Goal: Use online tool/utility

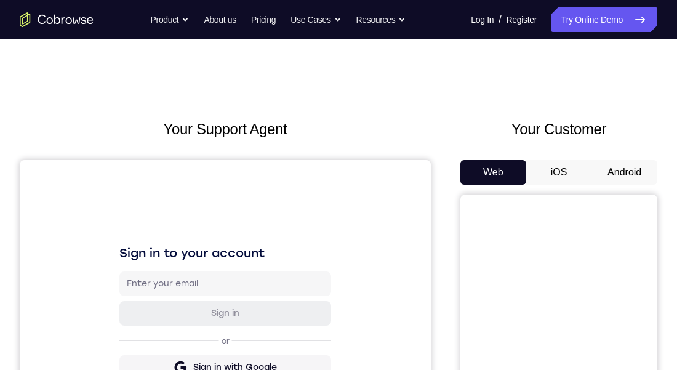
click at [620, 175] on button "Android" at bounding box center [624, 172] width 66 height 25
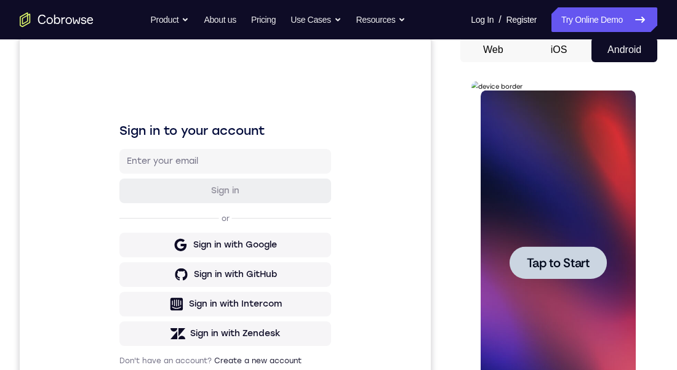
scroll to position [295, 0]
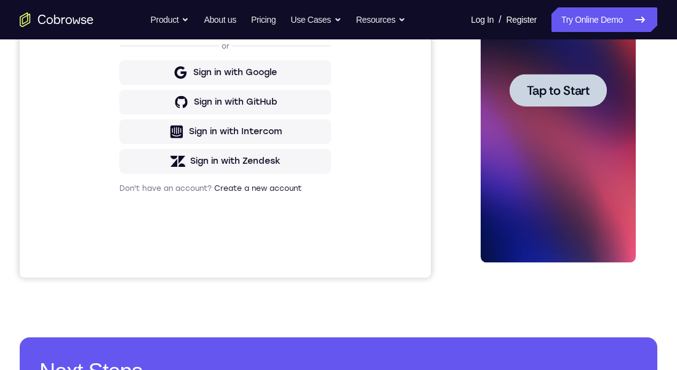
click at [567, 91] on span "Tap to Start" at bounding box center [557, 90] width 63 height 12
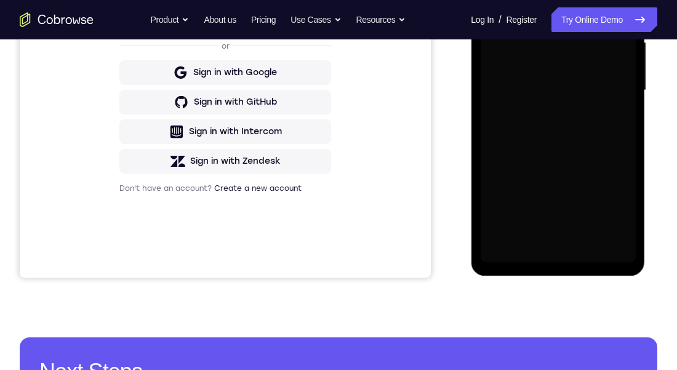
scroll to position [0, 0]
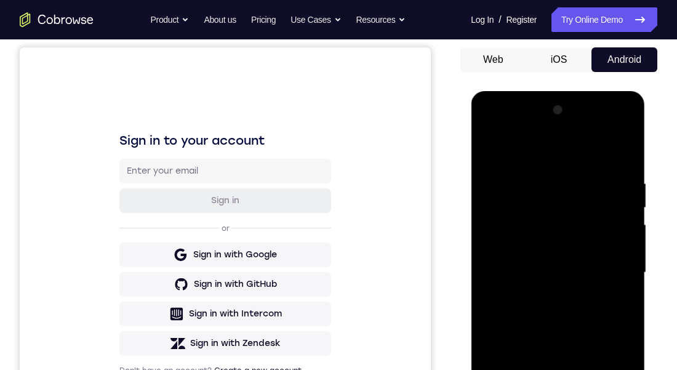
scroll to position [196, 0]
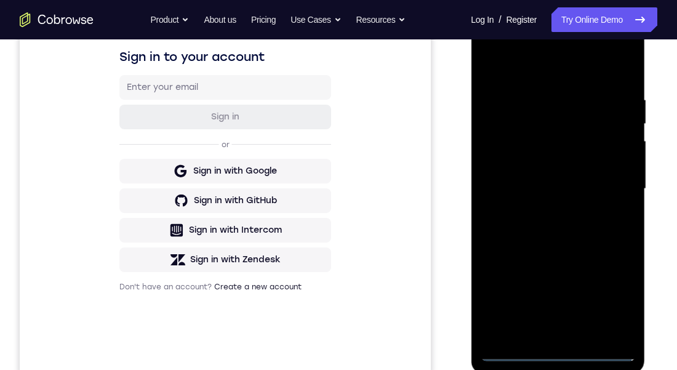
click at [558, 348] on div at bounding box center [557, 189] width 155 height 345
click at [609, 299] on div at bounding box center [557, 189] width 155 height 345
click at [535, 65] on div at bounding box center [557, 189] width 155 height 345
click at [607, 190] on div at bounding box center [557, 189] width 155 height 345
click at [544, 211] on div at bounding box center [557, 189] width 155 height 345
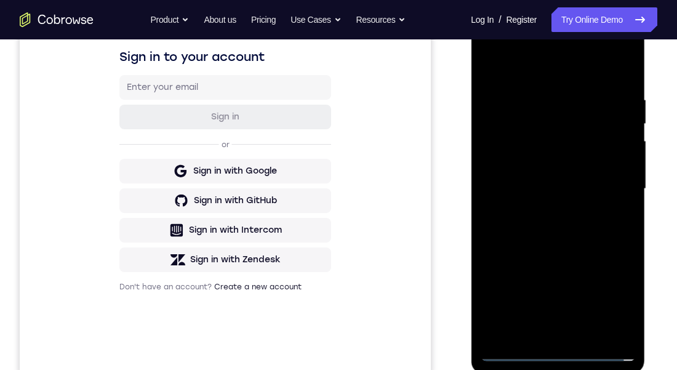
click at [554, 173] on div at bounding box center [557, 189] width 155 height 345
click at [548, 168] on div at bounding box center [557, 189] width 155 height 345
click at [573, 185] on div at bounding box center [557, 189] width 155 height 345
click at [570, 229] on div at bounding box center [557, 189] width 155 height 345
click at [562, 222] on div at bounding box center [557, 189] width 155 height 345
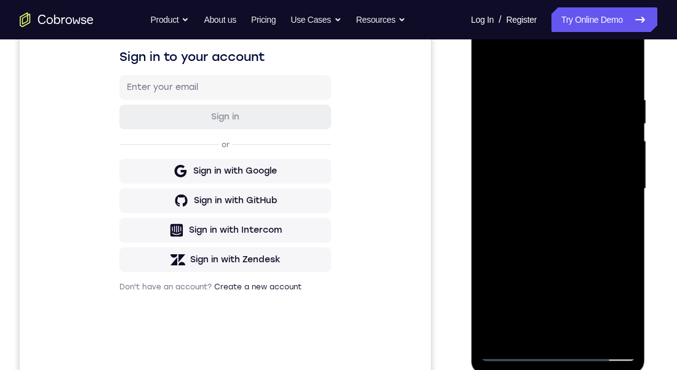
click at [581, 239] on div at bounding box center [557, 189] width 155 height 345
click at [626, 62] on div at bounding box center [557, 189] width 155 height 345
click at [524, 95] on div at bounding box center [557, 189] width 155 height 345
click at [541, 126] on div at bounding box center [557, 189] width 155 height 345
click at [557, 178] on div at bounding box center [557, 189] width 155 height 345
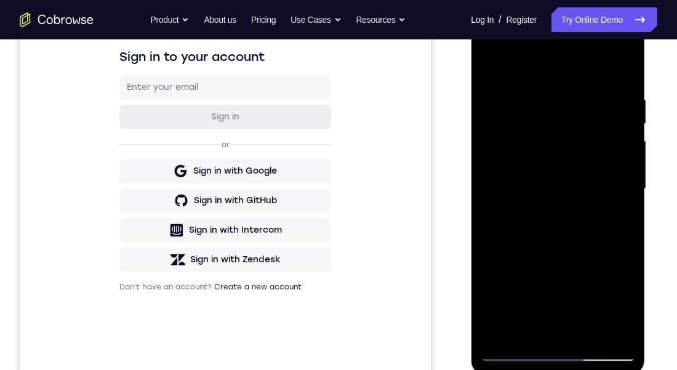
scroll to position [280, 0]
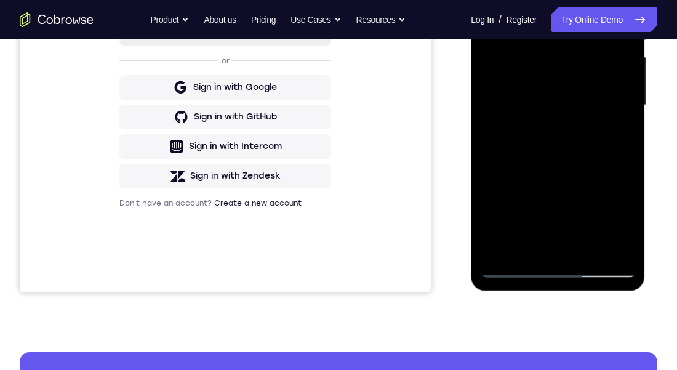
click at [587, 246] on div at bounding box center [557, 105] width 155 height 345
click at [570, 150] on div at bounding box center [557, 105] width 155 height 345
click at [613, 123] on div at bounding box center [557, 105] width 155 height 345
click at [581, 70] on div at bounding box center [557, 105] width 155 height 345
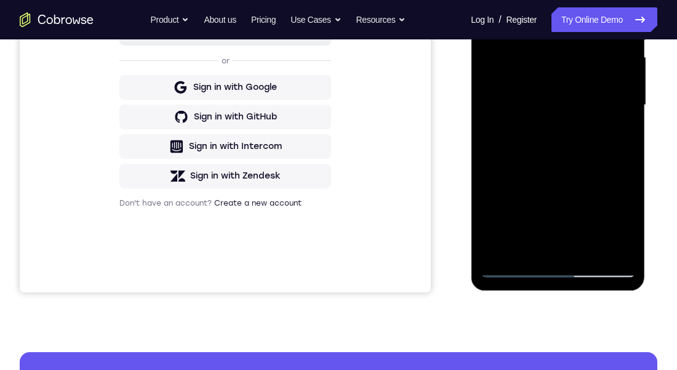
click at [652, 171] on div at bounding box center [558, 103] width 197 height 378
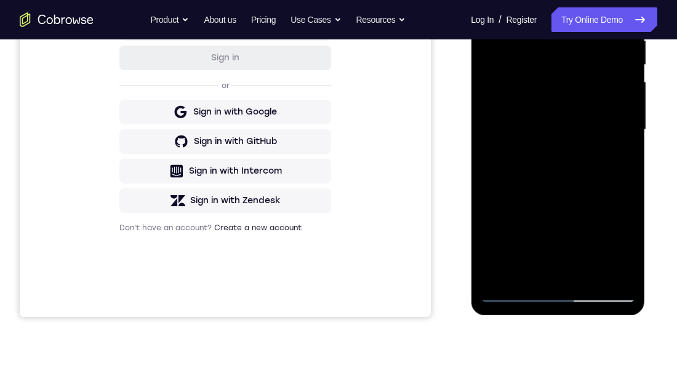
scroll to position [206, 0]
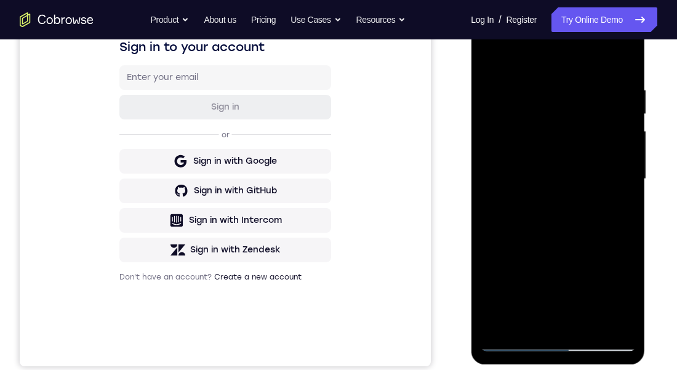
click at [590, 294] on div at bounding box center [557, 179] width 155 height 345
click at [612, 292] on div at bounding box center [557, 179] width 155 height 345
click at [612, 208] on div at bounding box center [557, 179] width 155 height 345
click at [622, 210] on div at bounding box center [557, 179] width 155 height 345
click at [492, 54] on div at bounding box center [557, 179] width 155 height 345
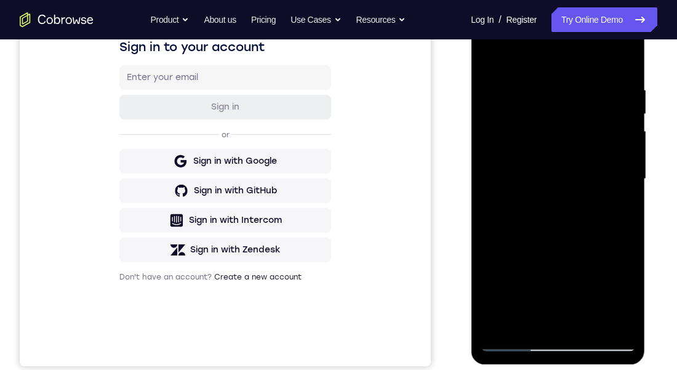
click at [494, 53] on div at bounding box center [557, 179] width 155 height 345
click at [537, 67] on div at bounding box center [557, 179] width 155 height 345
click at [623, 180] on div at bounding box center [557, 179] width 155 height 345
click at [516, 192] on div at bounding box center [557, 179] width 155 height 345
click at [608, 176] on div at bounding box center [557, 179] width 155 height 345
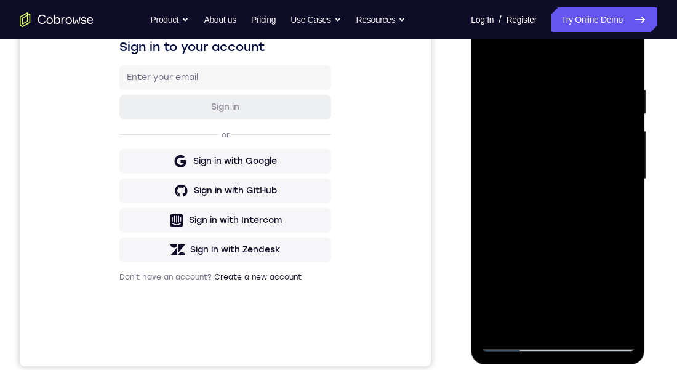
click at [493, 166] on div at bounding box center [557, 179] width 155 height 345
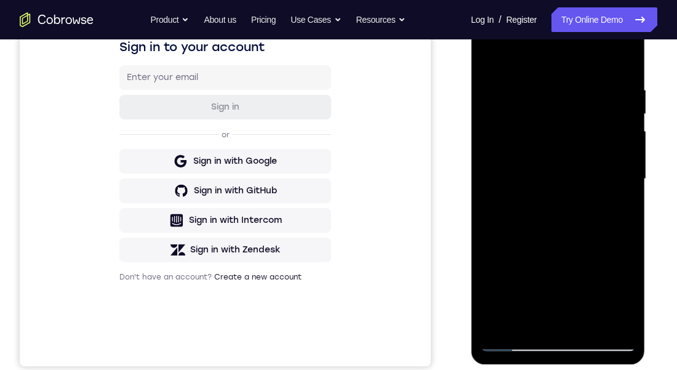
click at [600, 190] on div at bounding box center [557, 179] width 155 height 345
click at [616, 185] on div at bounding box center [557, 179] width 155 height 345
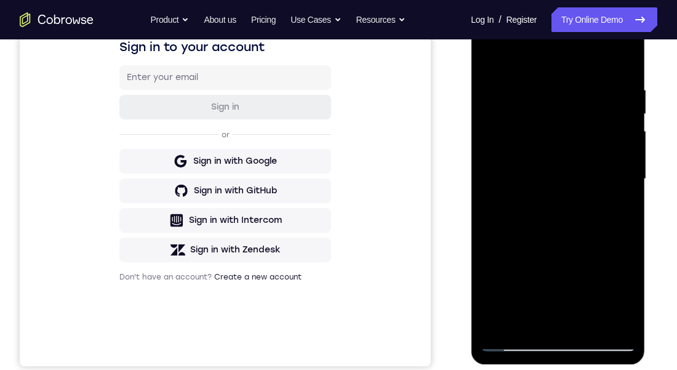
click at [624, 179] on div at bounding box center [557, 179] width 155 height 345
click at [551, 198] on div at bounding box center [557, 179] width 155 height 345
click at [552, 167] on div at bounding box center [557, 179] width 155 height 345
click at [526, 178] on div at bounding box center [557, 179] width 155 height 345
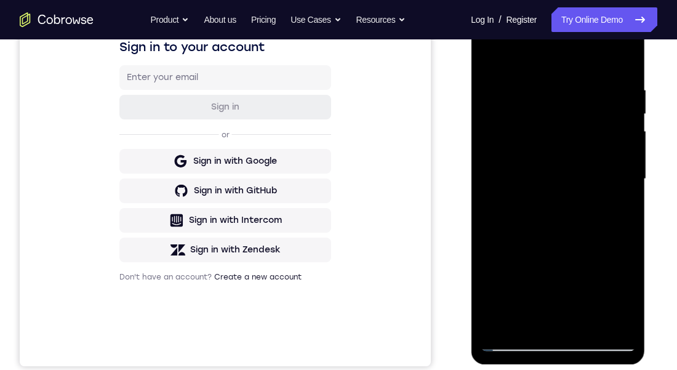
click at [609, 177] on div at bounding box center [557, 179] width 155 height 345
click at [607, 149] on div at bounding box center [557, 179] width 155 height 345
click at [610, 169] on div at bounding box center [557, 179] width 155 height 345
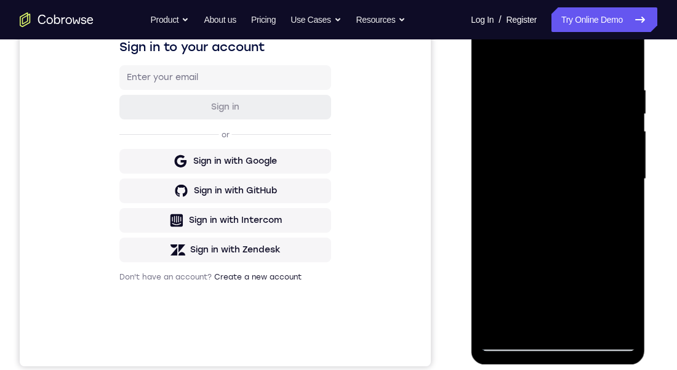
click at [610, 169] on div at bounding box center [557, 179] width 155 height 345
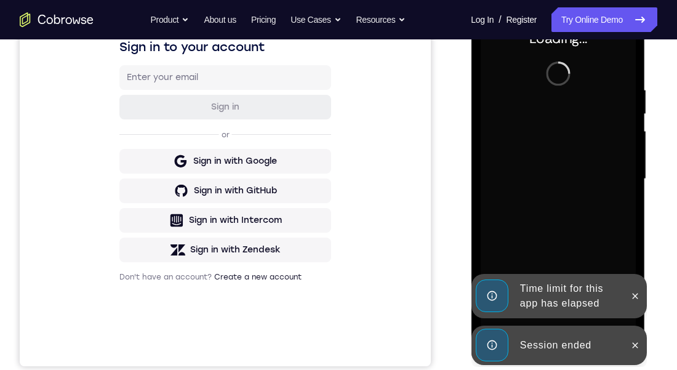
click at [625, 329] on div at bounding box center [635, 345] width 20 height 39
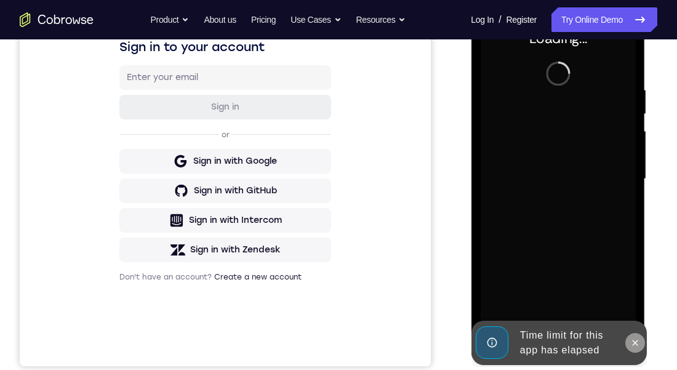
click at [636, 334] on button at bounding box center [635, 343] width 20 height 20
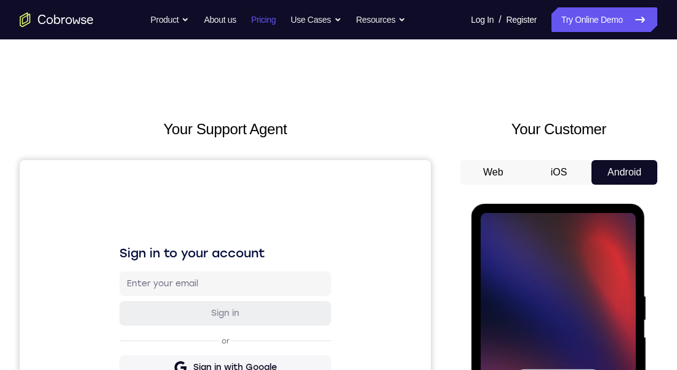
scroll to position [126, 0]
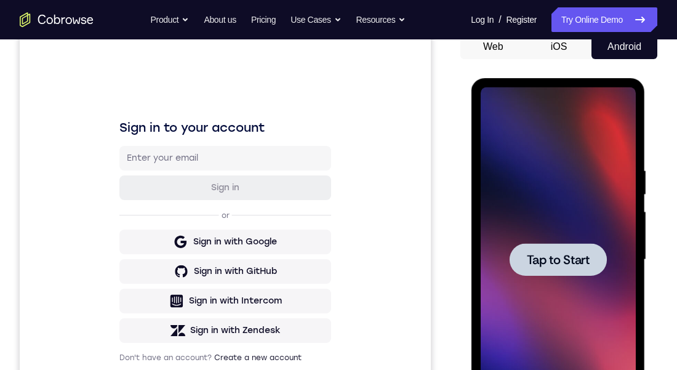
click at [581, 266] on span "Tap to Start" at bounding box center [557, 260] width 63 height 12
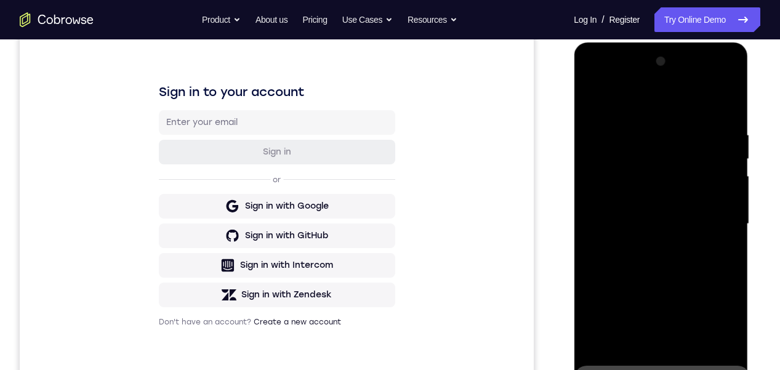
scroll to position [250, 0]
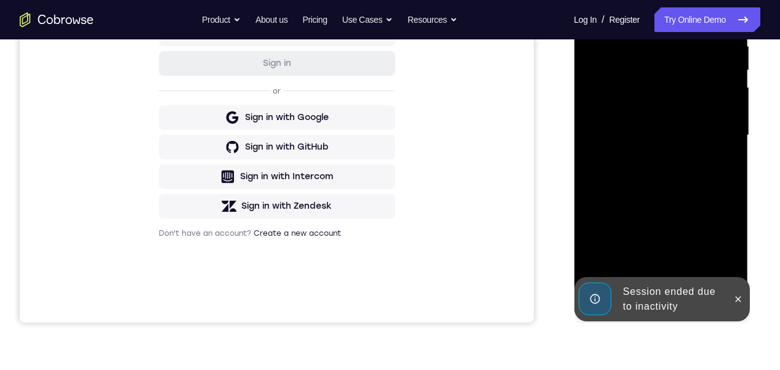
click at [662, 200] on div at bounding box center [660, 135] width 155 height 345
click at [676, 298] on button at bounding box center [737, 299] width 20 height 20
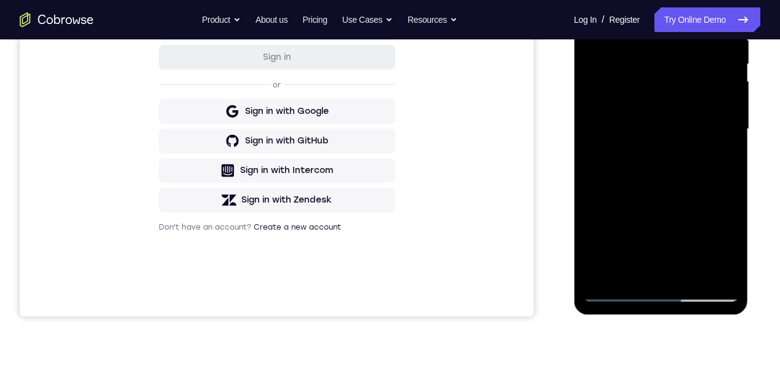
click at [663, 285] on div at bounding box center [660, 129] width 155 height 345
click at [667, 294] on div at bounding box center [660, 129] width 155 height 345
click at [662, 297] on div at bounding box center [660, 129] width 155 height 345
click at [676, 241] on div at bounding box center [660, 129] width 155 height 345
click at [676, 239] on div at bounding box center [660, 129] width 155 height 345
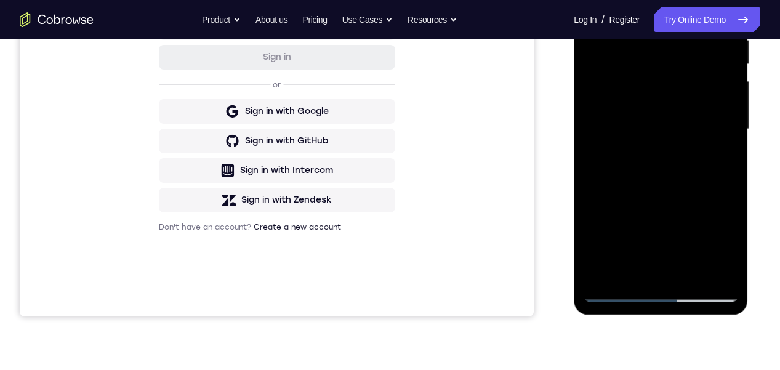
click at [668, 8] on div at bounding box center [660, 129] width 155 height 345
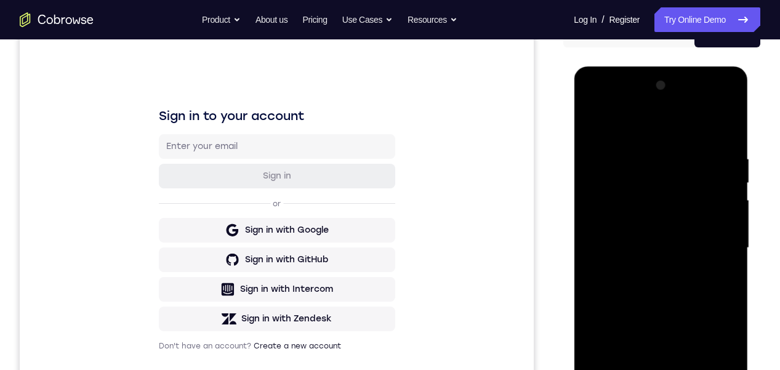
click at [676, 240] on div at bounding box center [660, 248] width 155 height 345
click at [649, 273] on div at bounding box center [660, 248] width 155 height 345
click at [650, 272] on div at bounding box center [660, 248] width 155 height 345
click at [647, 274] on div at bounding box center [660, 248] width 155 height 345
click at [657, 267] on div at bounding box center [660, 248] width 155 height 345
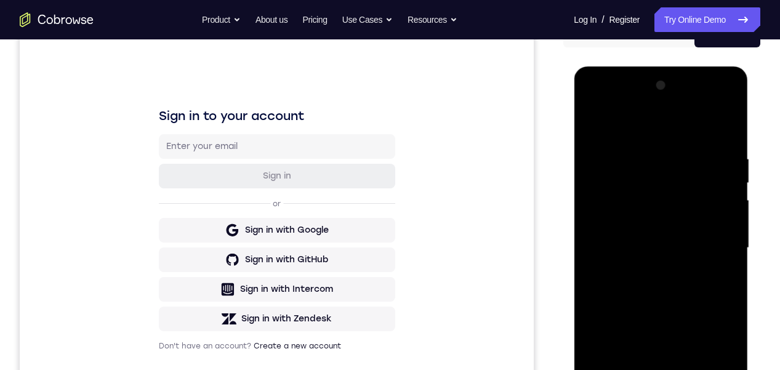
click at [657, 266] on div at bounding box center [660, 248] width 155 height 345
click at [653, 271] on div at bounding box center [660, 248] width 155 height 345
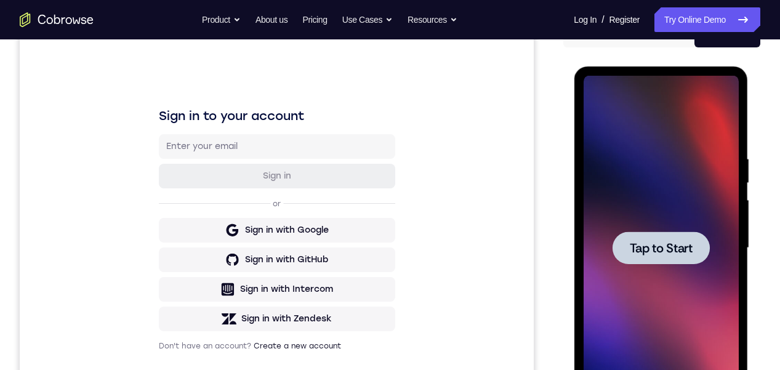
click at [676, 252] on span "Tap to Start" at bounding box center [660, 248] width 63 height 12
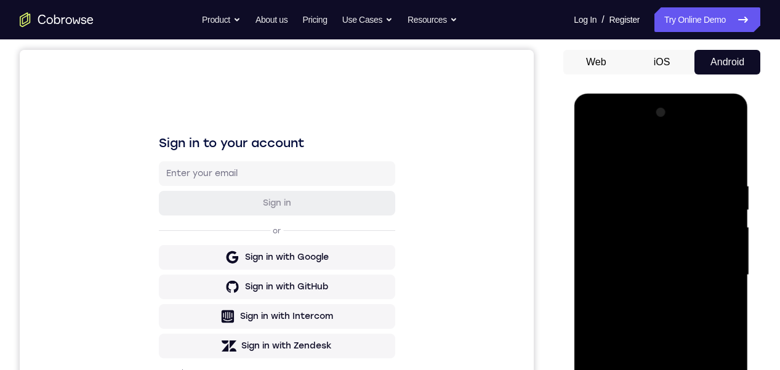
scroll to position [249, 0]
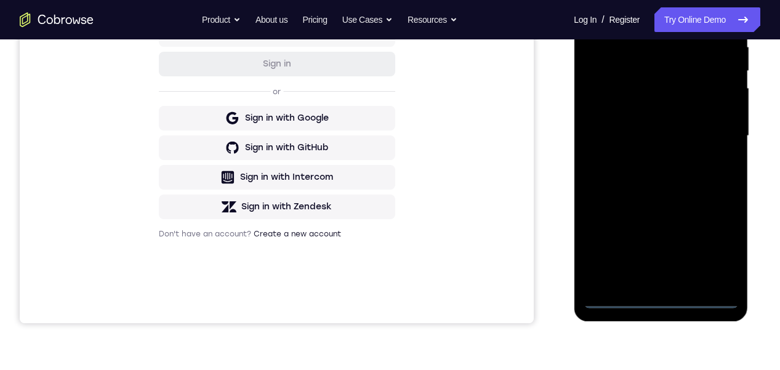
click at [665, 297] on div at bounding box center [660, 136] width 155 height 345
click at [676, 249] on div at bounding box center [660, 136] width 155 height 345
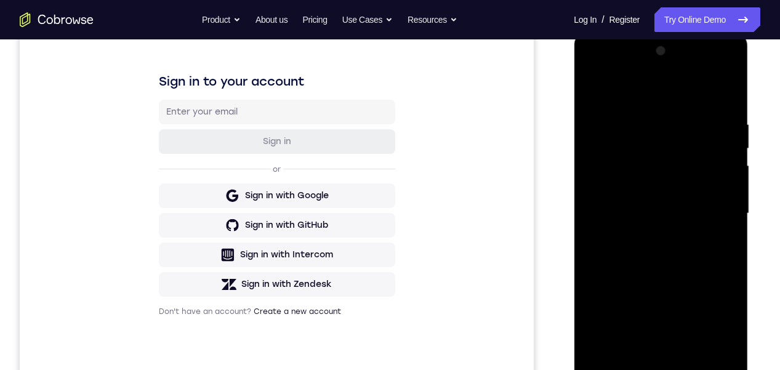
click at [651, 95] on div at bounding box center [660, 213] width 155 height 345
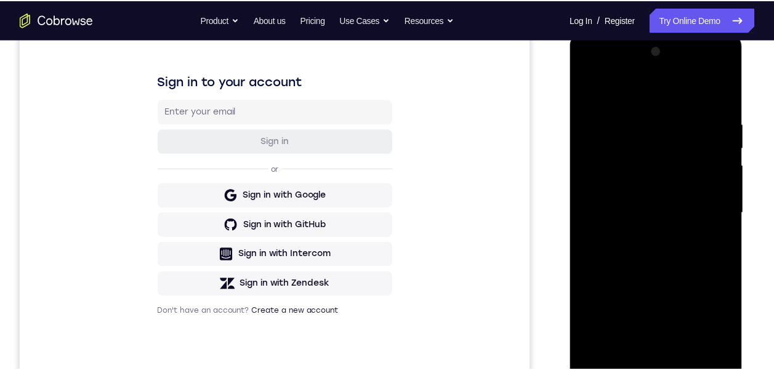
scroll to position [170, 0]
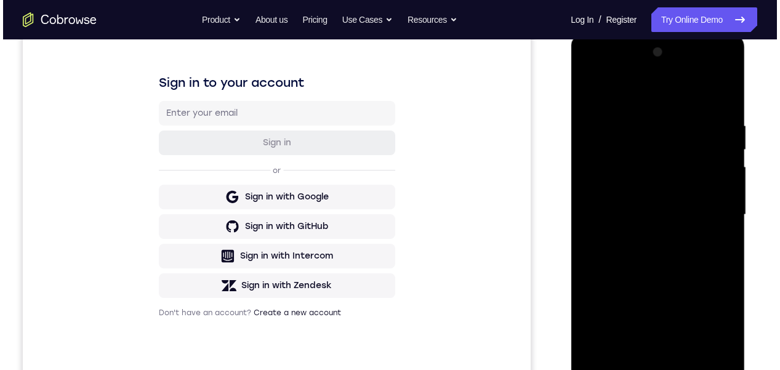
click at [638, 90] on div at bounding box center [657, 214] width 155 height 345
click at [676, 215] on div at bounding box center [657, 214] width 155 height 345
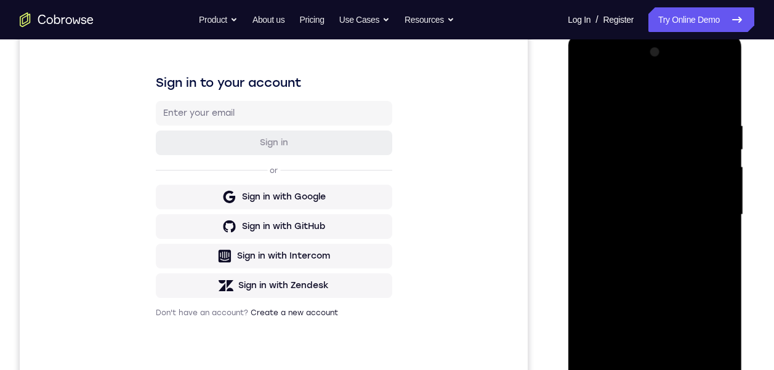
click at [648, 234] on div at bounding box center [654, 214] width 155 height 345
click at [650, 237] on div at bounding box center [654, 214] width 155 height 345
click at [676, 197] on div at bounding box center [654, 214] width 155 height 345
click at [676, 189] on div at bounding box center [654, 214] width 155 height 345
click at [676, 214] on div at bounding box center [654, 214] width 155 height 345
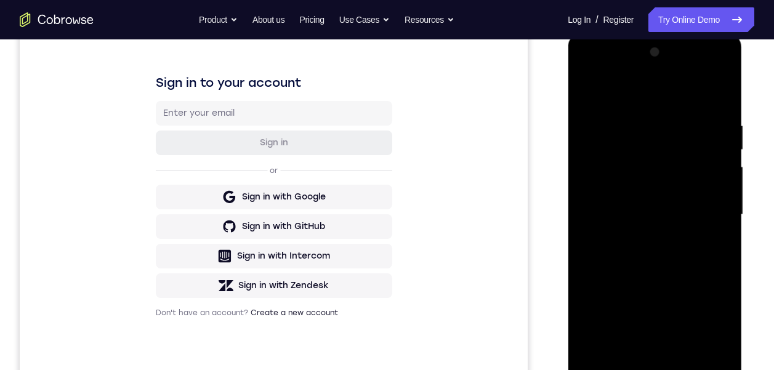
click at [676, 263] on div at bounding box center [654, 214] width 155 height 345
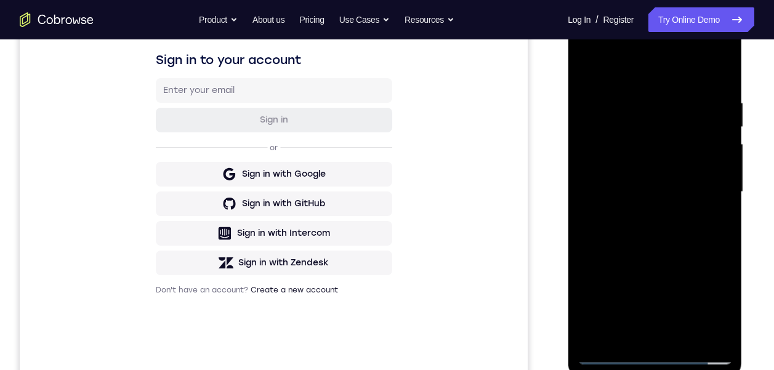
scroll to position [205, 0]
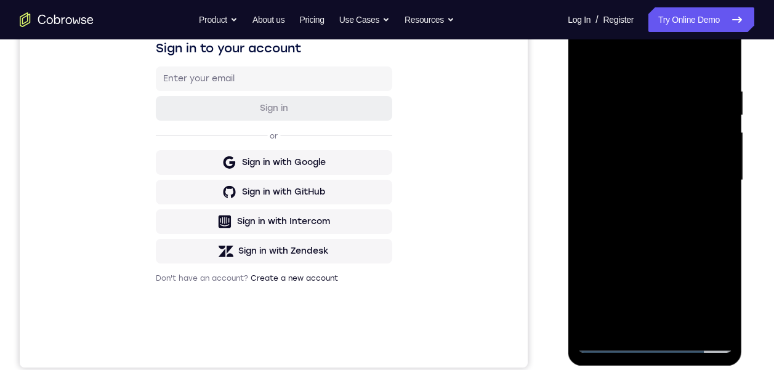
click at [676, 233] on div at bounding box center [654, 180] width 155 height 345
click at [638, 86] on div at bounding box center [654, 180] width 155 height 345
click at [676, 154] on div at bounding box center [654, 180] width 155 height 345
click at [676, 150] on div at bounding box center [654, 180] width 155 height 345
click at [676, 149] on div at bounding box center [654, 180] width 155 height 345
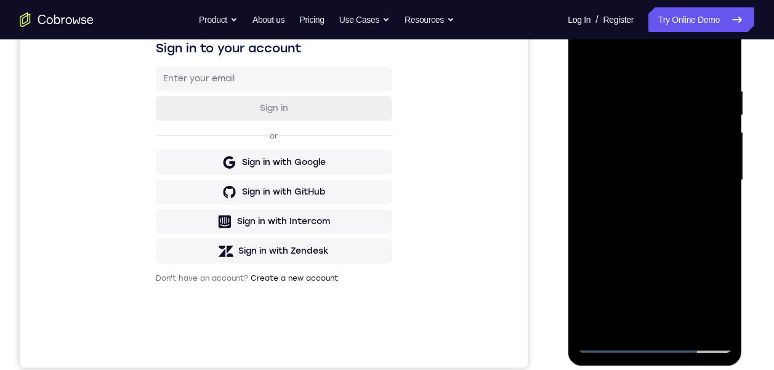
click at [676, 321] on div at bounding box center [654, 180] width 155 height 345
click at [676, 69] on div at bounding box center [654, 180] width 155 height 345
click at [676, 62] on div at bounding box center [654, 180] width 155 height 345
click at [676, 321] on div at bounding box center [654, 180] width 155 height 345
click at [676, 242] on div at bounding box center [654, 180] width 155 height 345
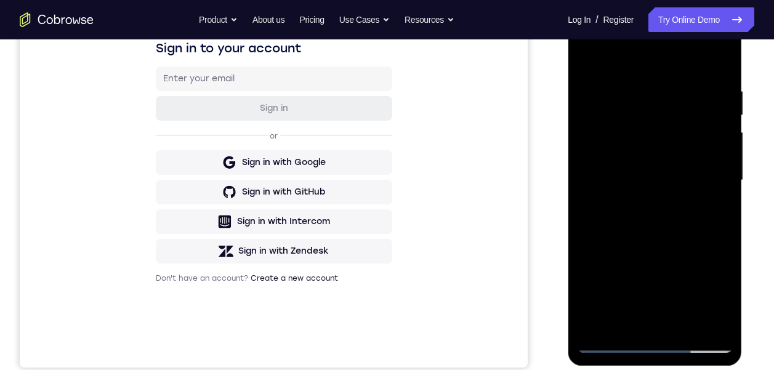
click at [676, 269] on div at bounding box center [654, 180] width 155 height 345
click at [676, 240] on div at bounding box center [654, 180] width 155 height 345
click at [676, 255] on div at bounding box center [654, 180] width 155 height 345
click at [676, 261] on div at bounding box center [654, 180] width 155 height 345
click at [676, 250] on div at bounding box center [654, 180] width 155 height 345
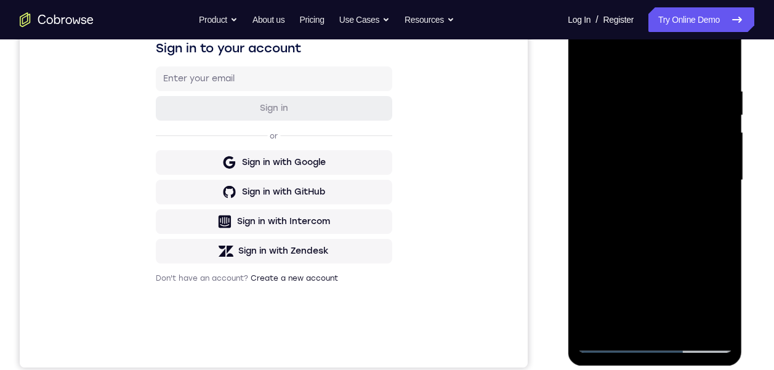
click at [676, 254] on div at bounding box center [654, 180] width 155 height 345
click at [676, 255] on div at bounding box center [654, 180] width 155 height 345
click at [676, 259] on div at bounding box center [654, 180] width 155 height 345
click at [676, 274] on div at bounding box center [654, 180] width 155 height 345
click at [676, 172] on div at bounding box center [654, 180] width 155 height 345
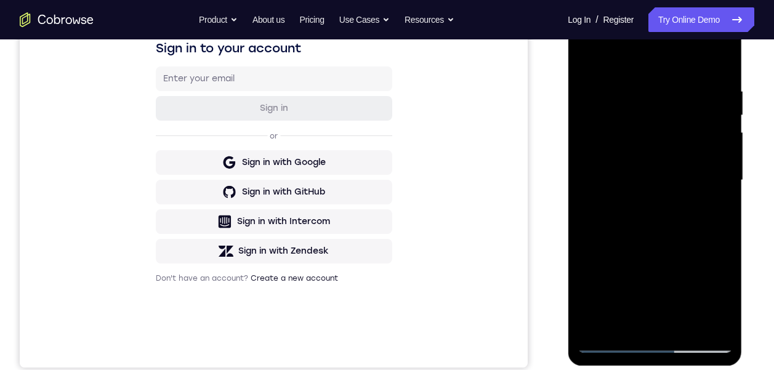
click at [676, 172] on div at bounding box center [654, 180] width 155 height 345
click at [676, 114] on div at bounding box center [654, 180] width 155 height 345
click at [676, 109] on div at bounding box center [654, 180] width 155 height 345
click at [590, 108] on div at bounding box center [654, 180] width 155 height 345
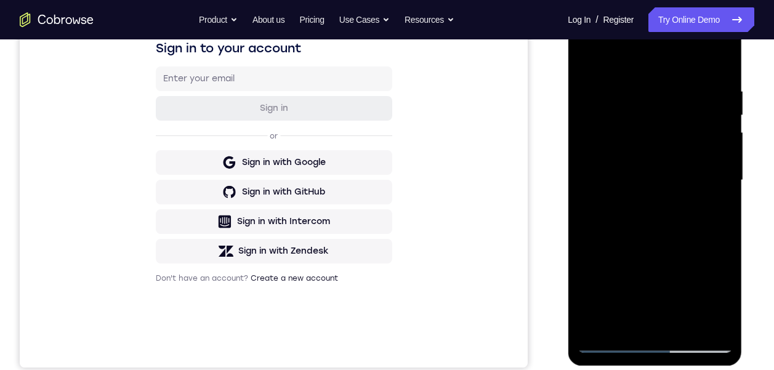
click at [676, 106] on div at bounding box center [654, 180] width 155 height 345
click at [676, 105] on div at bounding box center [654, 180] width 155 height 345
click at [676, 104] on div at bounding box center [654, 180] width 155 height 345
click at [676, 105] on div at bounding box center [654, 180] width 155 height 345
click at [588, 274] on div at bounding box center [654, 180] width 155 height 345
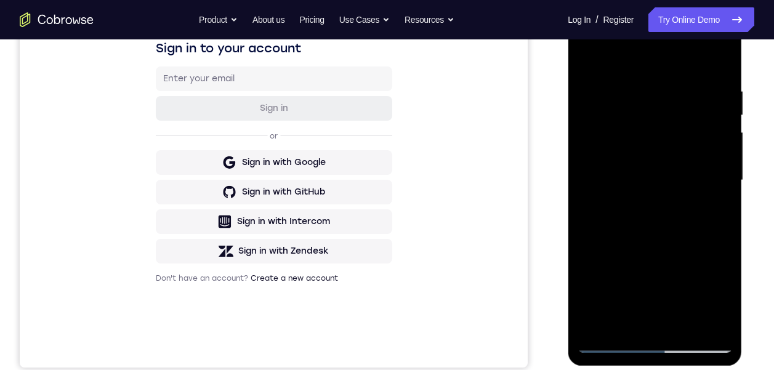
click at [676, 162] on div at bounding box center [654, 180] width 155 height 345
click at [676, 147] on div at bounding box center [654, 180] width 155 height 345
click at [676, 160] on div at bounding box center [654, 180] width 155 height 345
click at [676, 151] on div at bounding box center [654, 180] width 155 height 345
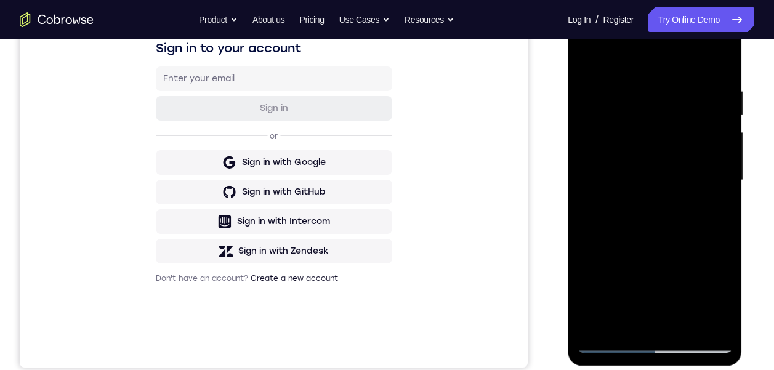
click at [676, 145] on div at bounding box center [654, 180] width 155 height 345
click at [676, 146] on div at bounding box center [654, 180] width 155 height 345
click at [676, 145] on div at bounding box center [654, 180] width 155 height 345
click at [676, 178] on div at bounding box center [654, 180] width 155 height 345
click at [676, 186] on div at bounding box center [654, 180] width 155 height 345
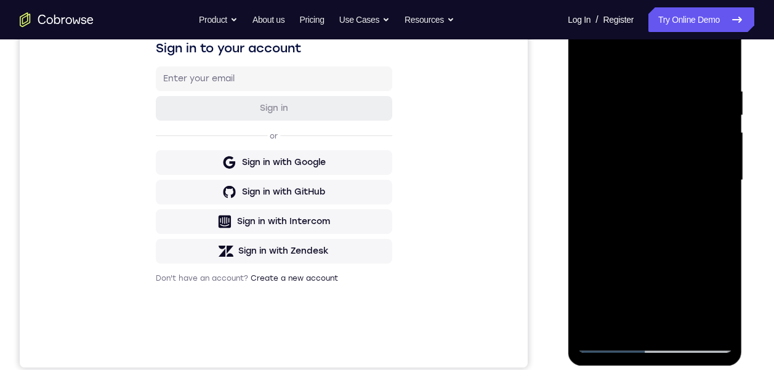
click at [676, 188] on div at bounding box center [654, 180] width 155 height 345
click at [676, 187] on div at bounding box center [654, 180] width 155 height 345
click at [676, 182] on div at bounding box center [654, 180] width 155 height 345
click at [676, 186] on div at bounding box center [654, 180] width 155 height 345
click at [676, 184] on div at bounding box center [654, 180] width 155 height 345
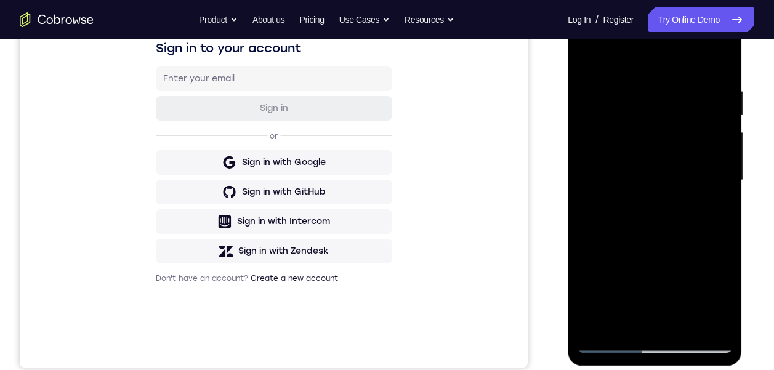
click at [676, 184] on div at bounding box center [654, 180] width 155 height 345
click at [676, 123] on div at bounding box center [654, 180] width 155 height 345
click at [676, 118] on div at bounding box center [654, 180] width 155 height 345
click at [676, 121] on div at bounding box center [654, 180] width 155 height 345
click at [676, 118] on div at bounding box center [654, 180] width 155 height 345
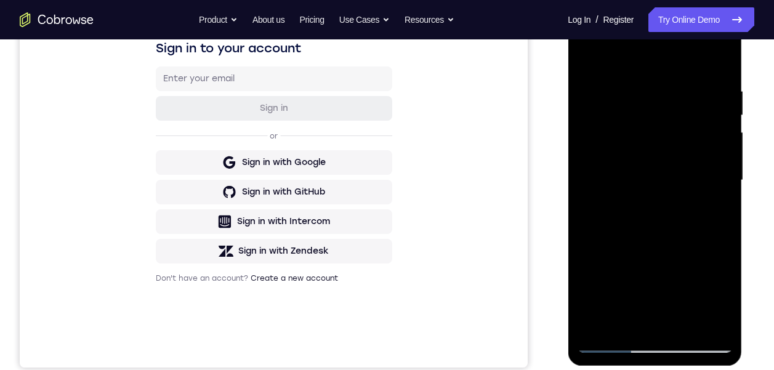
click at [674, 216] on div at bounding box center [654, 180] width 155 height 345
click at [676, 209] on div at bounding box center [654, 180] width 155 height 345
